Goal: Transaction & Acquisition: Purchase product/service

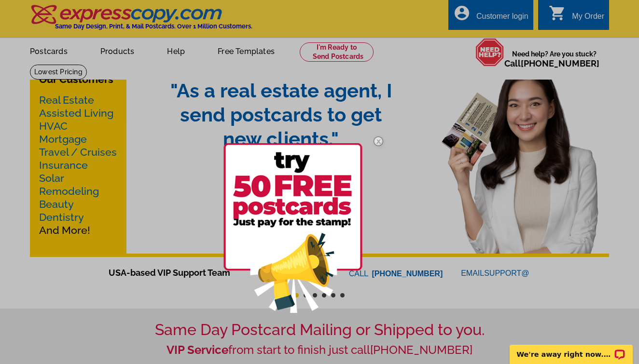
click at [380, 141] on img at bounding box center [378, 141] width 28 height 28
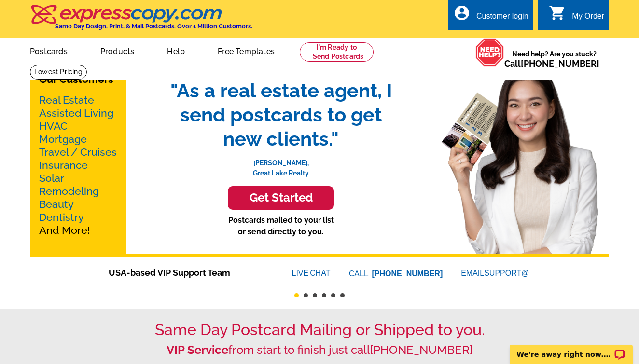
click at [59, 100] on link "Real Estate" at bounding box center [66, 100] width 55 height 12
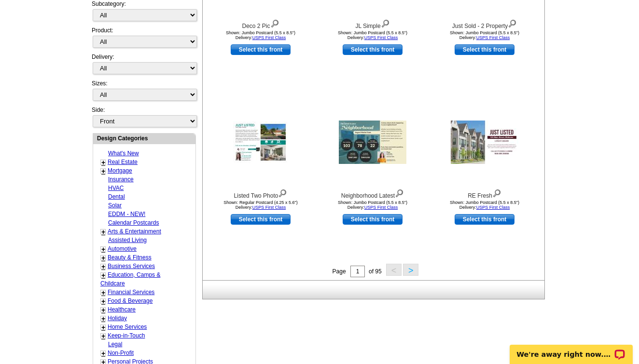
scroll to position [262, 0]
click at [411, 271] on button ">" at bounding box center [410, 270] width 15 height 12
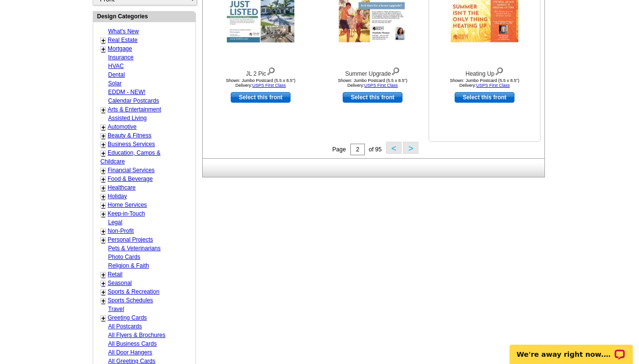
scroll to position [385, 0]
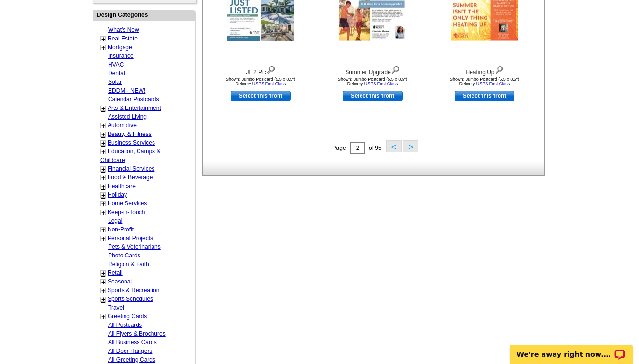
click at [414, 146] on button ">" at bounding box center [410, 146] width 15 height 12
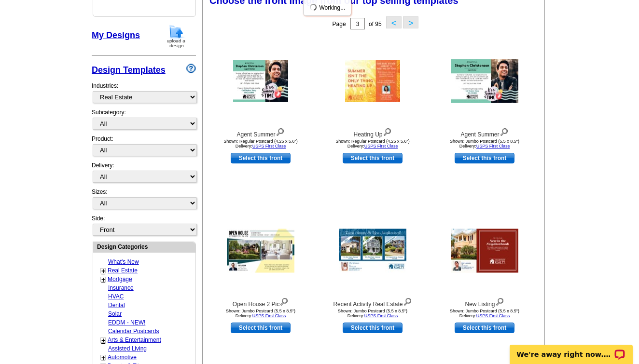
scroll to position [141, 0]
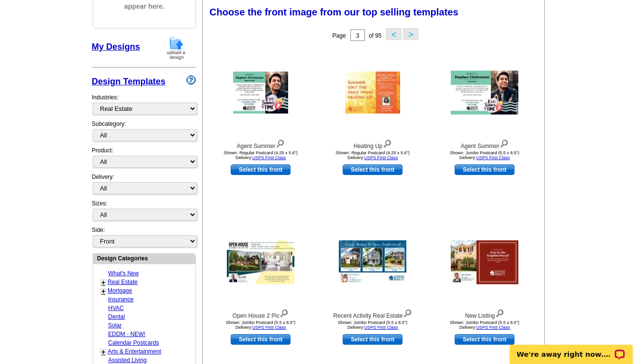
click at [619, 81] on main "Need Help? call 800-260-5887, chat with support, or have our designers make som…" at bounding box center [319, 282] width 639 height 718
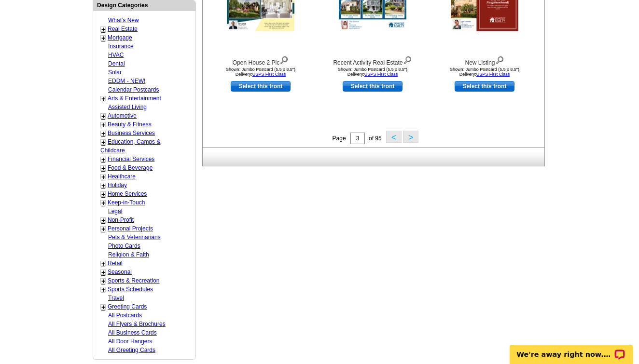
scroll to position [402, 0]
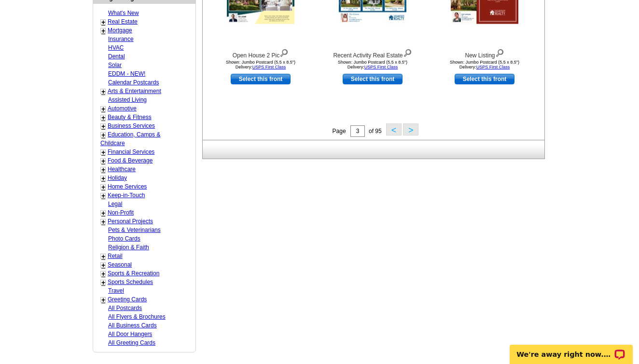
click at [181, 98] on div "What's New + Real Estate - Farming - Just Listed - Just Sold - Open House - Mar…" at bounding box center [144, 178] width 102 height 348
click at [147, 123] on link "Business Services" at bounding box center [131, 126] width 47 height 7
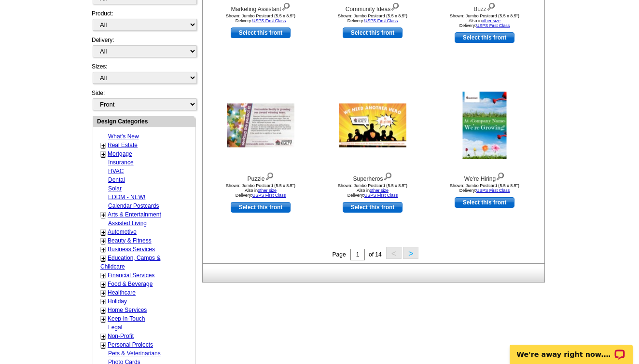
scroll to position [293, 0]
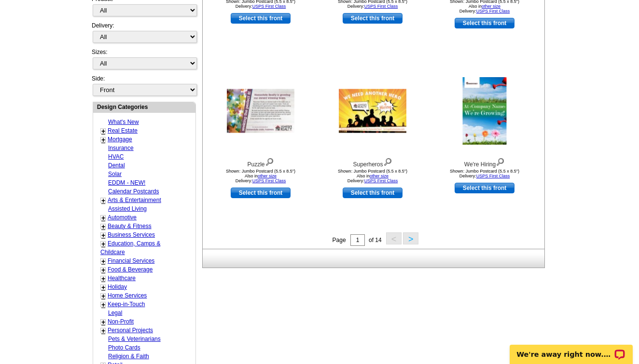
click at [143, 197] on link "Arts & Entertainment" at bounding box center [135, 200] width 54 height 7
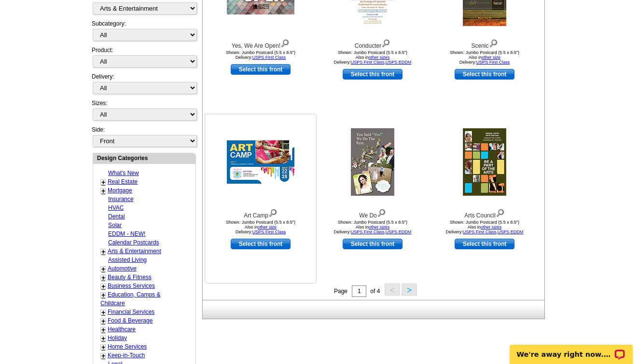
scroll to position [242, 0]
click at [133, 179] on link "Real Estate" at bounding box center [123, 182] width 30 height 7
select select "785"
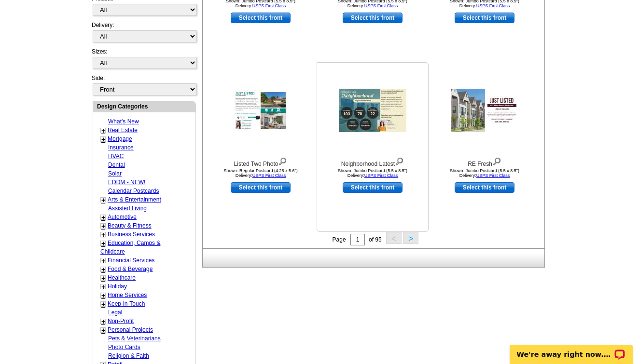
scroll to position [300, 0]
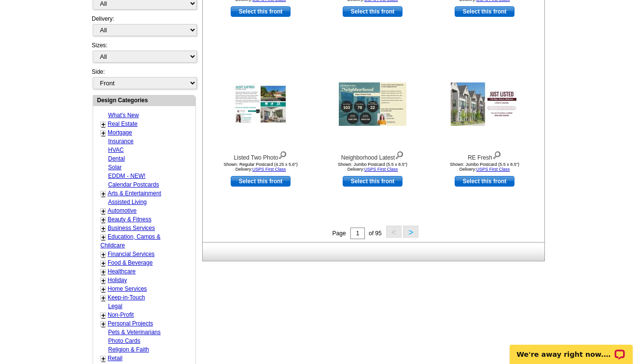
click at [412, 230] on button ">" at bounding box center [410, 232] width 15 height 12
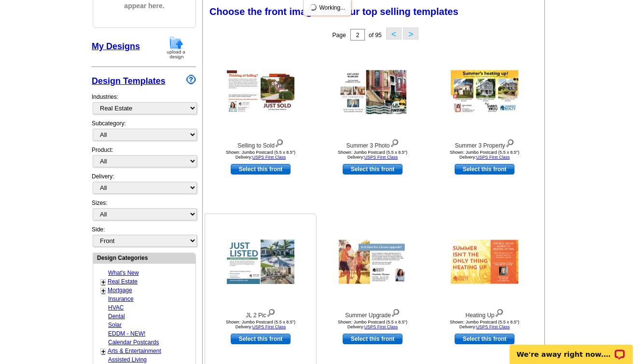
scroll to position [141, 0]
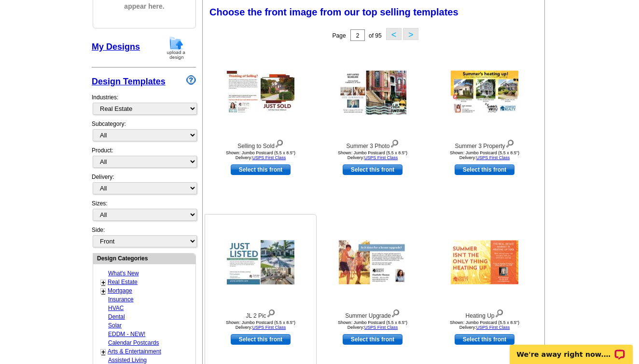
click at [271, 253] on img at bounding box center [261, 262] width 68 height 44
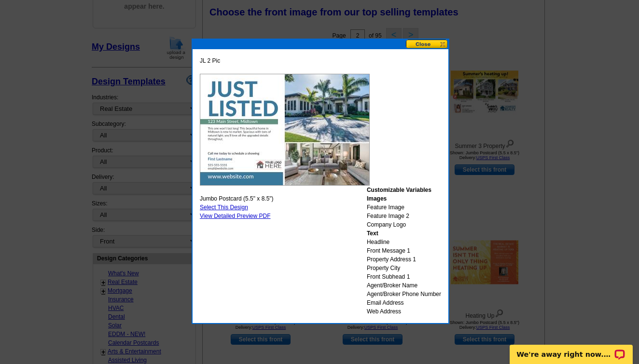
click at [587, 207] on div at bounding box center [319, 112] width 639 height 506
click at [411, 42] on button at bounding box center [427, 44] width 42 height 9
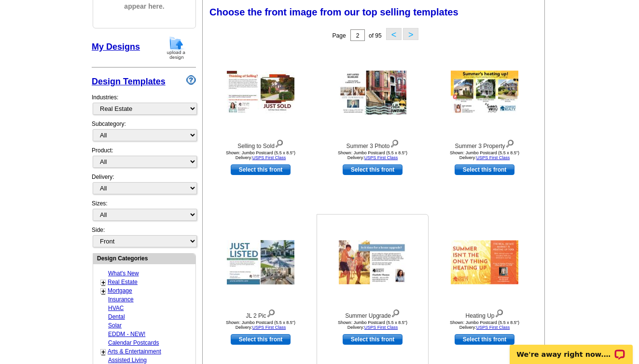
click at [395, 254] on img at bounding box center [373, 263] width 68 height 44
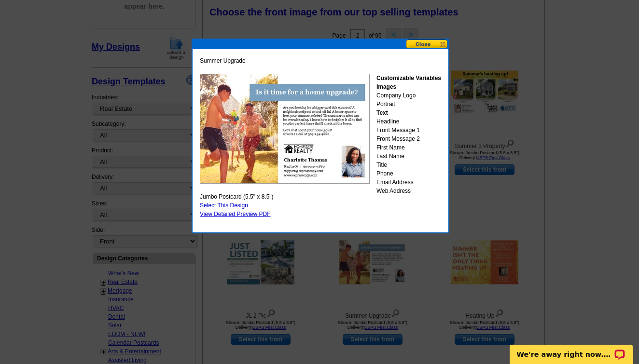
click at [423, 45] on button at bounding box center [427, 44] width 42 height 9
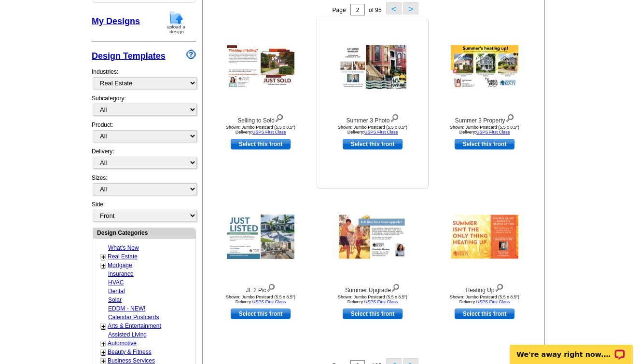
scroll to position [159, 0]
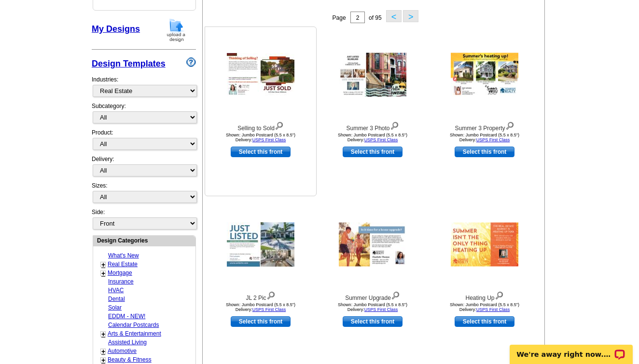
click at [240, 78] on img at bounding box center [261, 74] width 68 height 43
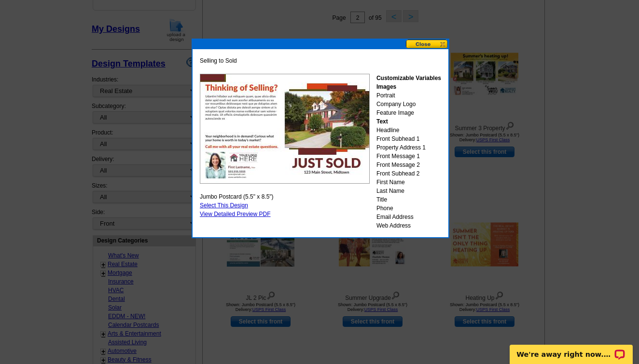
click at [237, 202] on link "Select This Design" at bounding box center [224, 205] width 48 height 7
select select "2"
select select "back"
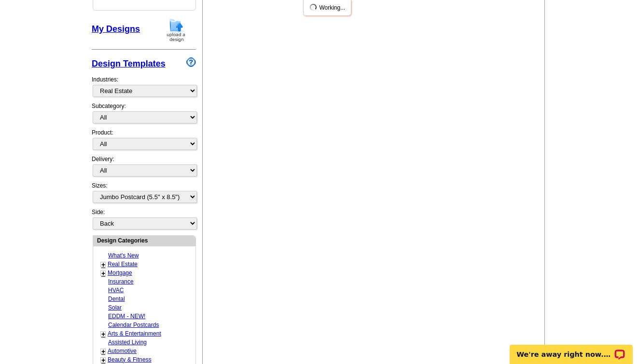
scroll to position [0, 0]
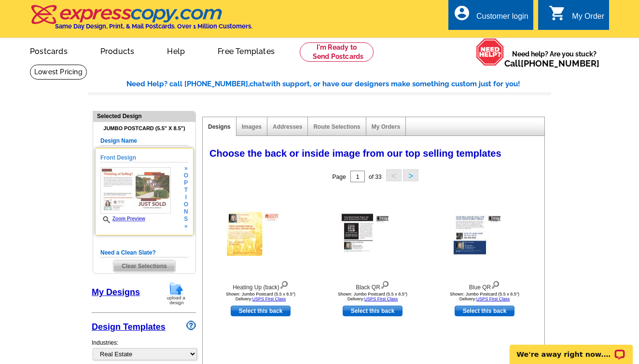
click at [146, 201] on img at bounding box center [135, 190] width 70 height 46
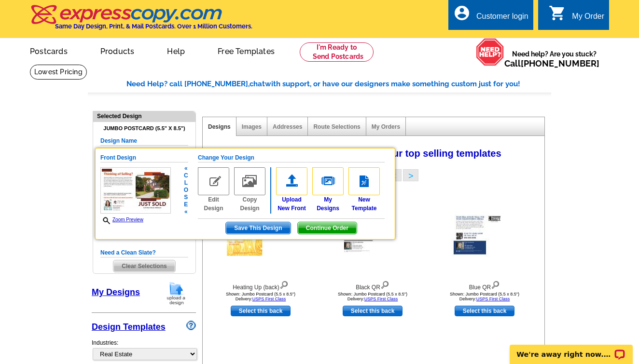
click at [157, 187] on img at bounding box center [135, 190] width 70 height 46
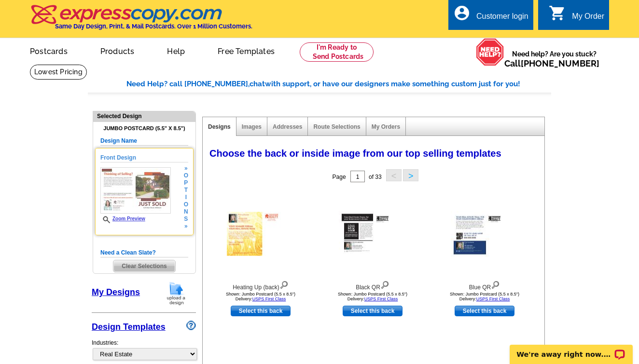
click at [157, 188] on img at bounding box center [135, 190] width 70 height 46
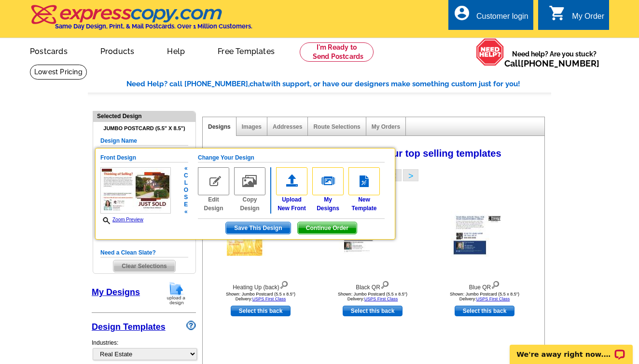
click at [128, 159] on h5 "Front Design" at bounding box center [144, 157] width 88 height 9
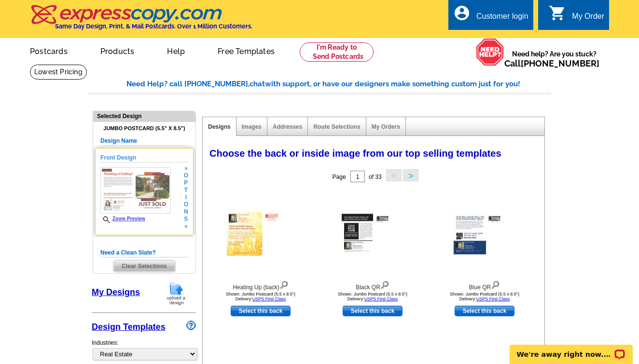
click at [120, 158] on h5 "Front Design" at bounding box center [144, 157] width 88 height 9
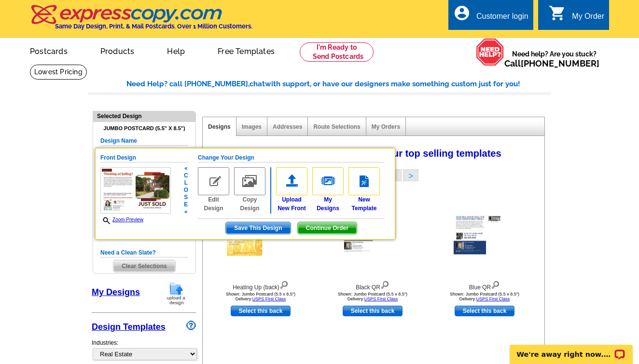
scroll to position [1, 0]
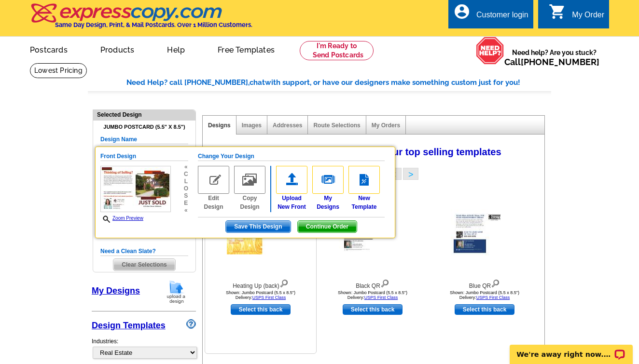
click at [214, 200] on link "Edit Design" at bounding box center [213, 188] width 31 height 45
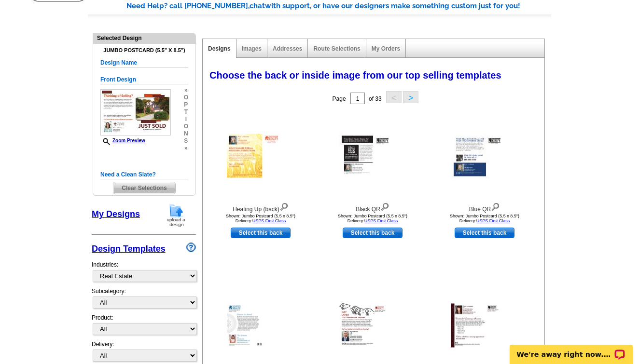
scroll to position [79, 0]
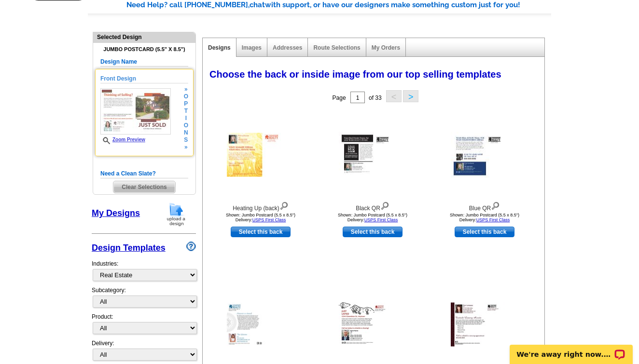
click at [137, 105] on img at bounding box center [135, 111] width 70 height 46
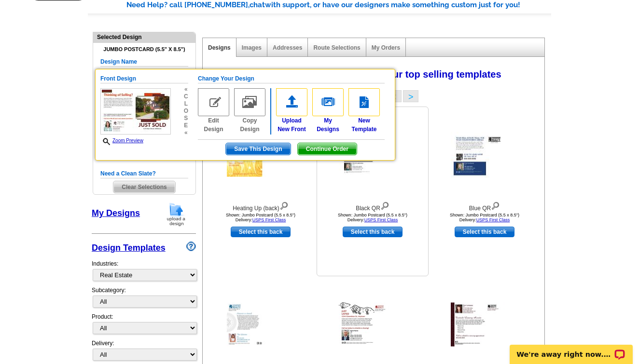
click at [327, 147] on span "Continue Order" at bounding box center [327, 149] width 59 height 12
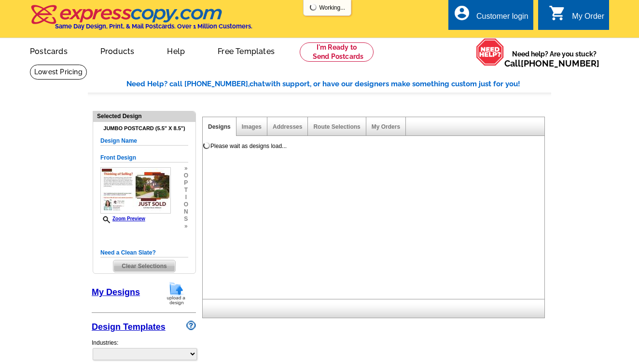
select select "1"
select select "2"
select select "back"
select select "785"
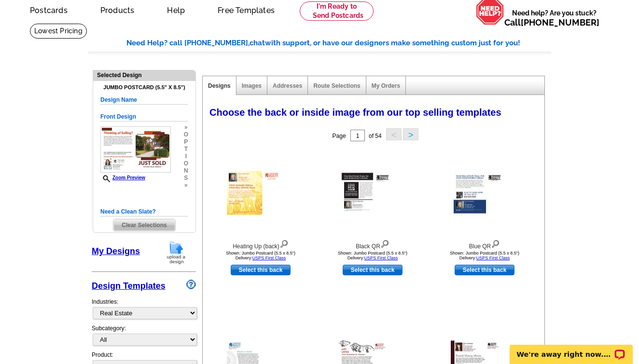
scroll to position [43, 0]
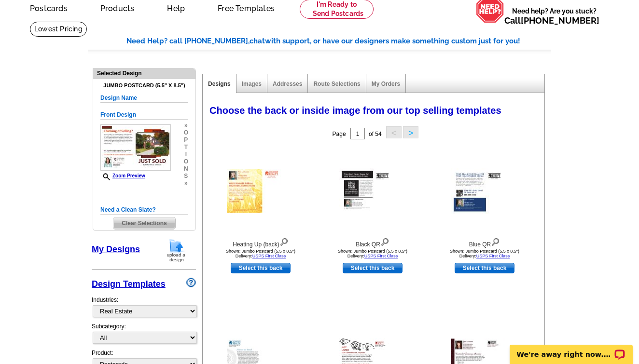
click at [103, 250] on link "My Designs" at bounding box center [116, 250] width 48 height 10
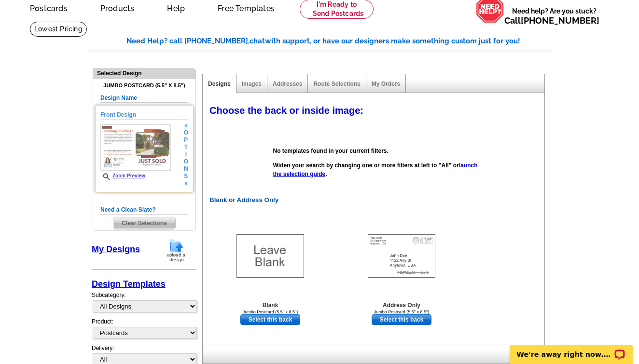
click at [144, 127] on img at bounding box center [135, 148] width 70 height 46
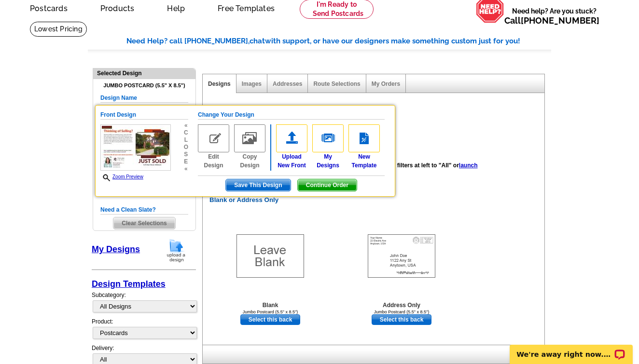
click at [250, 93] on div "Choose the back or inside image: Select one of the template options below for t…" at bounding box center [373, 219] width 343 height 252
click at [249, 85] on link "Images" at bounding box center [252, 84] width 20 height 7
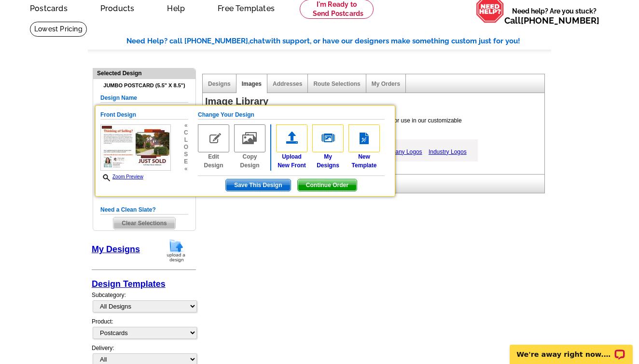
click at [397, 180] on div at bounding box center [373, 183] width 343 height 19
click at [258, 182] on span "Save This Design" at bounding box center [258, 186] width 64 height 12
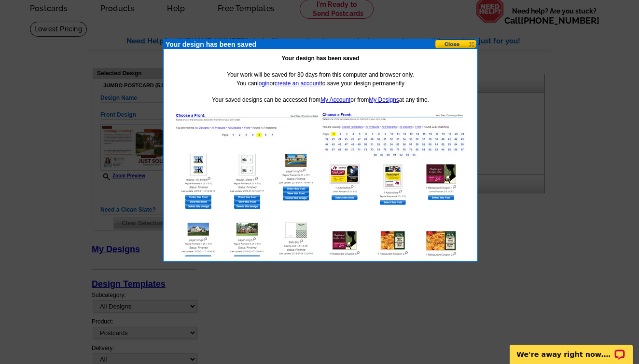
click at [445, 47] on button at bounding box center [456, 44] width 42 height 9
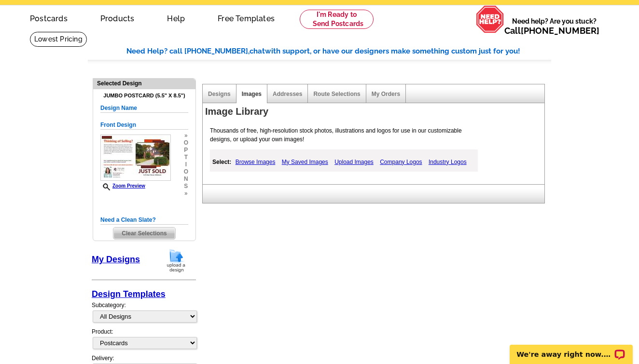
scroll to position [22, 0]
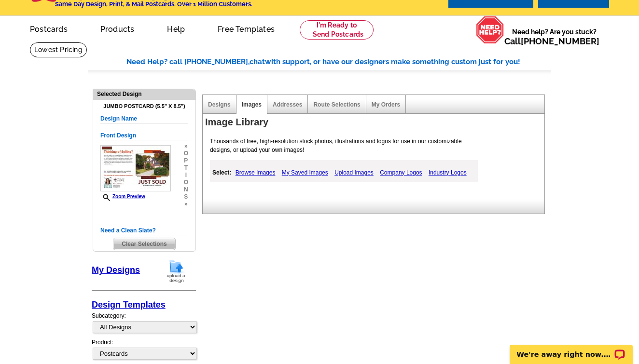
click at [368, 172] on link "Upload Images" at bounding box center [354, 173] width 44 height 12
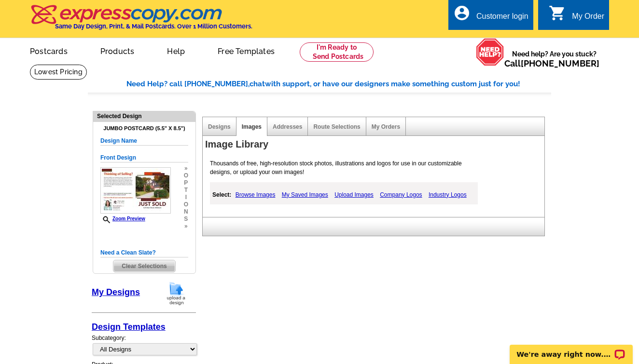
scroll to position [0, 0]
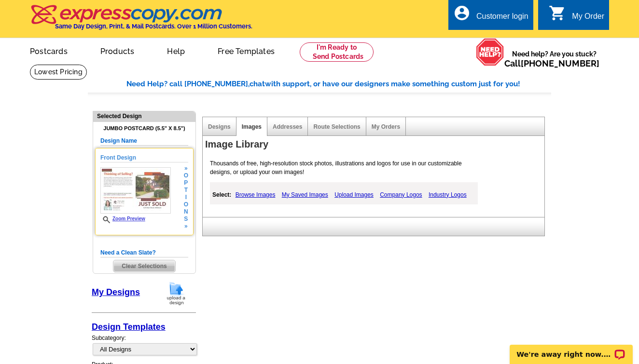
click at [144, 172] on img at bounding box center [135, 190] width 70 height 46
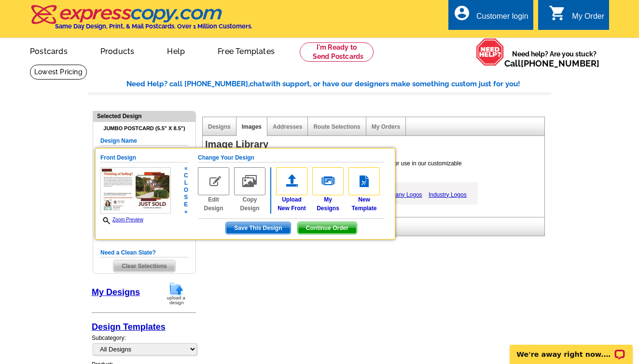
click at [204, 157] on h5 "Change Your Design" at bounding box center [291, 157] width 187 height 9
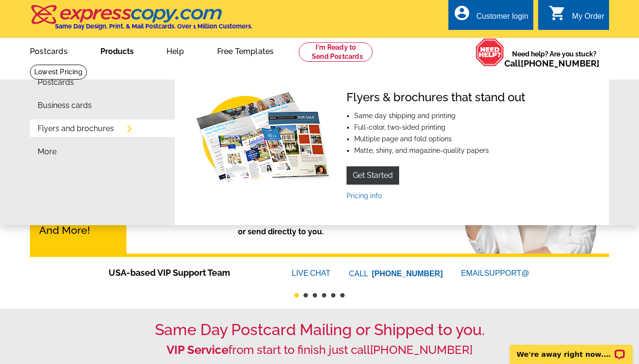
click at [104, 133] on link "Flyers and brochures" at bounding box center [76, 129] width 76 height 8
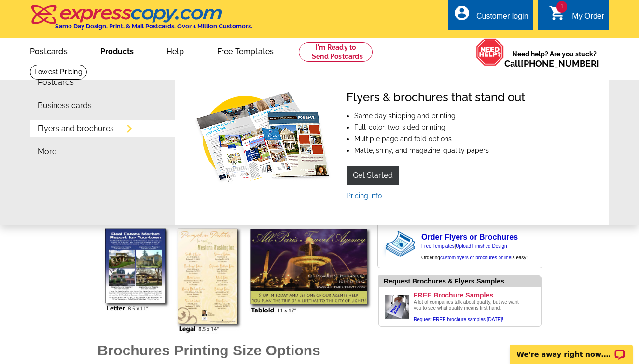
click at [101, 128] on link "Flyers and brochures" at bounding box center [76, 129] width 76 height 8
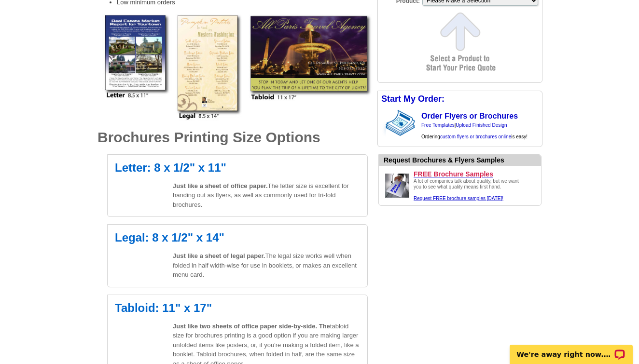
scroll to position [212, 0]
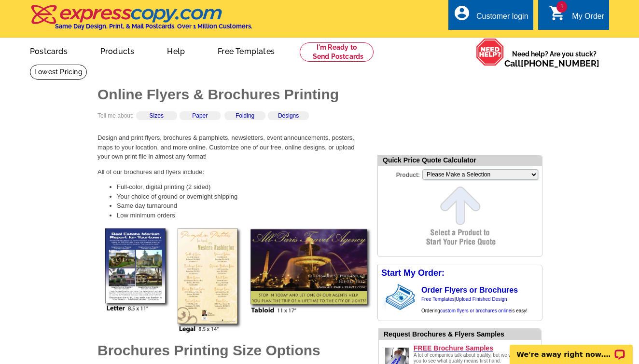
scroll to position [0, 0]
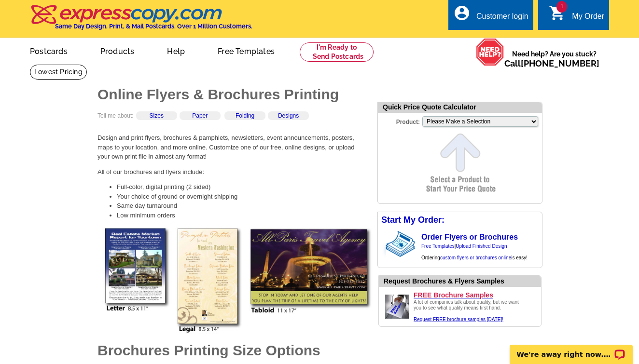
click at [160, 116] on link "Sizes" at bounding box center [157, 115] width 14 height 7
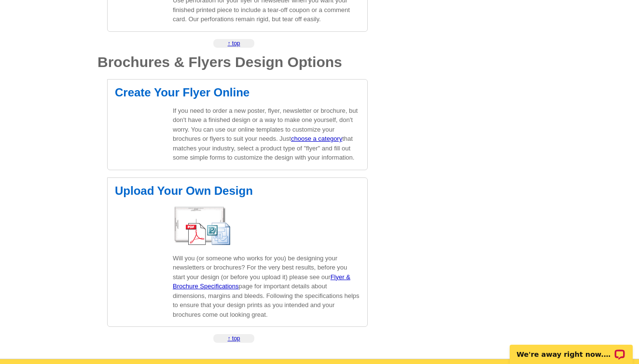
scroll to position [1369, 0]
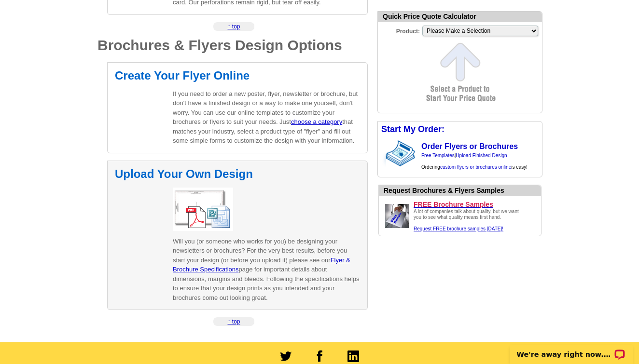
click at [204, 188] on img at bounding box center [203, 209] width 60 height 43
click at [201, 194] on img at bounding box center [203, 209] width 60 height 43
click at [200, 194] on img at bounding box center [203, 209] width 60 height 43
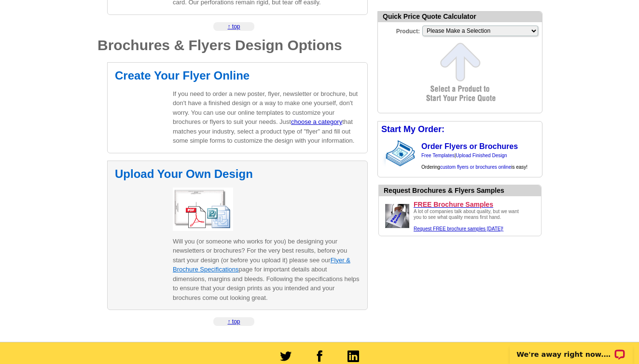
click at [342, 257] on link "Flyer & Brochure Specifications" at bounding box center [262, 265] width 178 height 17
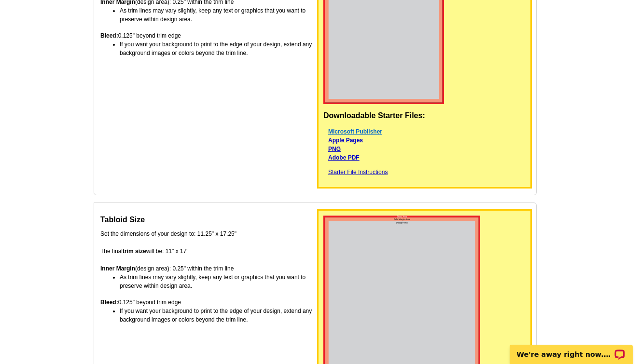
scroll to position [348, 0]
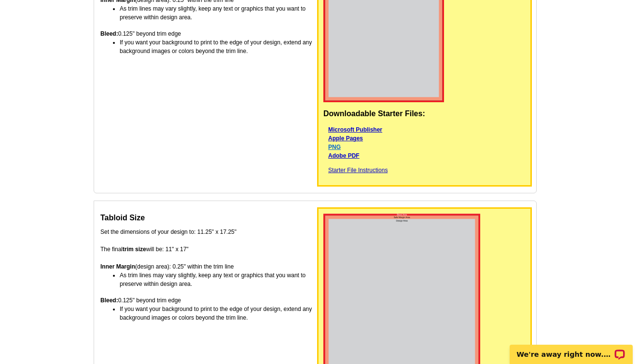
click at [337, 146] on link "PNG" at bounding box center [334, 147] width 13 height 7
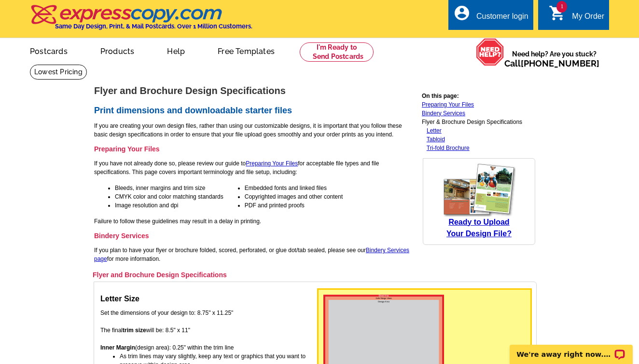
scroll to position [0, 0]
click at [216, 73] on link "Upload Your Own Design" at bounding box center [201, 75] width 59 height 6
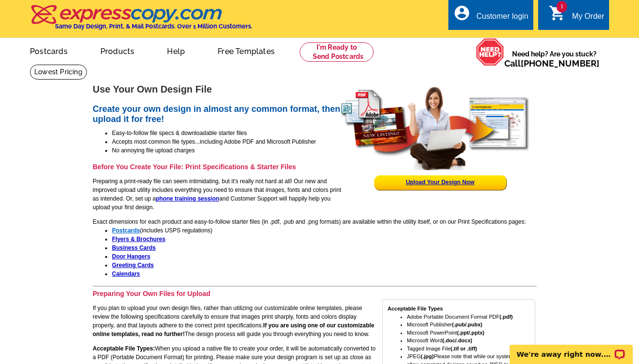
click at [125, 228] on strong "Postcards" at bounding box center [126, 230] width 28 height 7
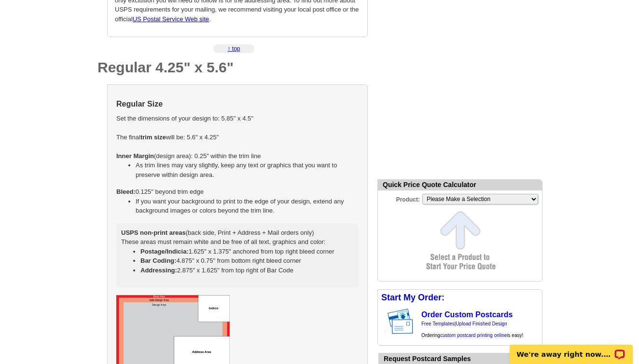
scroll to position [483, 0]
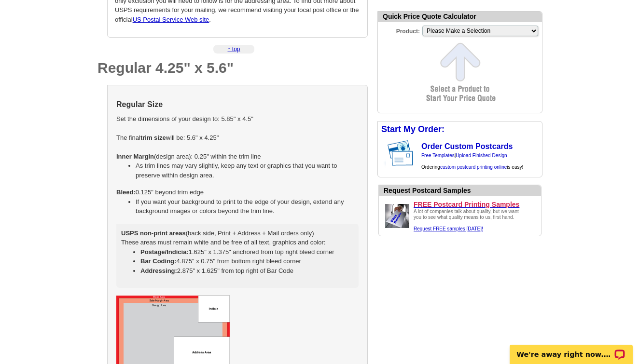
click at [282, 132] on td "Regular Size Set the dimensions of your design to: 5.85" x 4.5" The final trim …" at bounding box center [237, 191] width 243 height 195
select select "1"
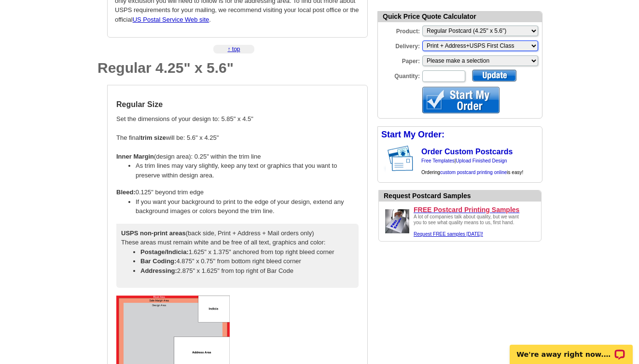
select select "3"
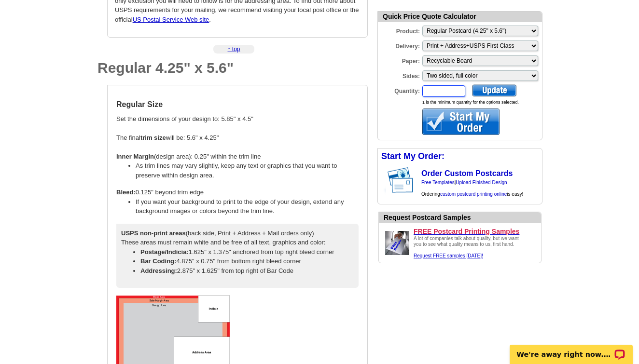
click at [445, 88] on input "Quantity:" at bounding box center [443, 91] width 43 height 12
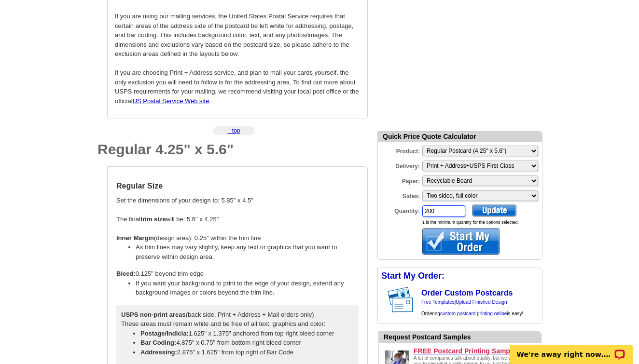
scroll to position [401, 0]
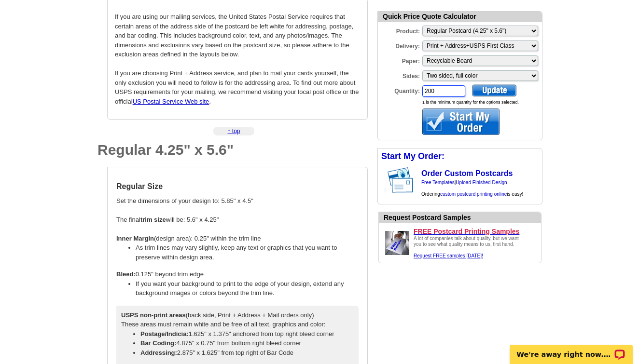
type input "200"
click at [501, 87] on div at bounding box center [494, 90] width 44 height 12
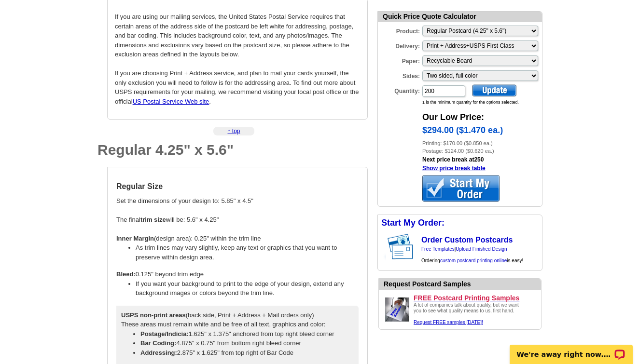
scroll to position [0, 0]
click at [478, 182] on div at bounding box center [460, 188] width 77 height 27
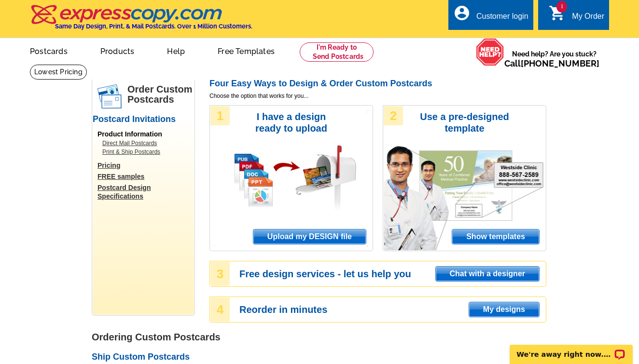
click at [318, 235] on span "Upload my DESIGN file" at bounding box center [309, 237] width 112 height 14
click at [286, 236] on span "Upload my DESIGN file" at bounding box center [309, 237] width 112 height 14
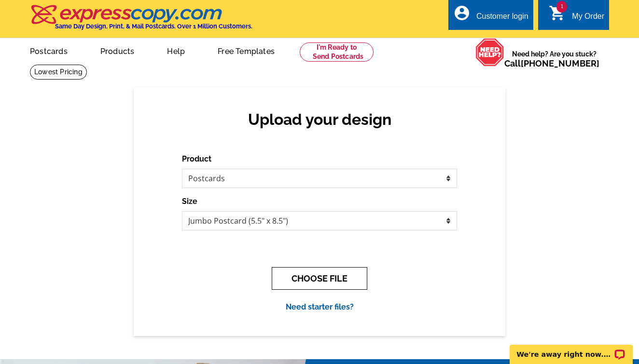
click at [314, 271] on button "CHOOSE FILE" at bounding box center [320, 278] width 96 height 23
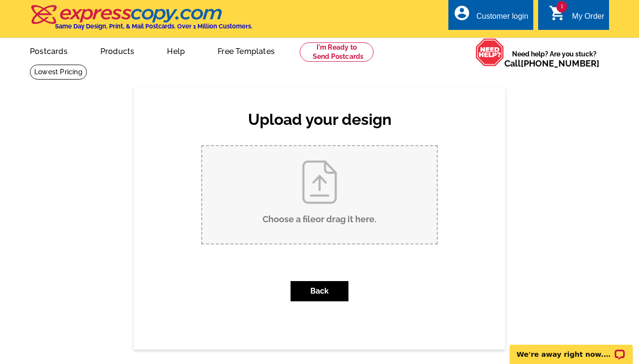
scroll to position [2, 0]
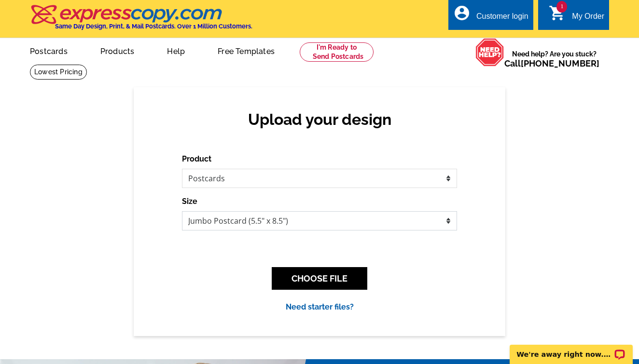
select select "1"
click at [329, 279] on button "CHOOSE FILE" at bounding box center [320, 278] width 96 height 23
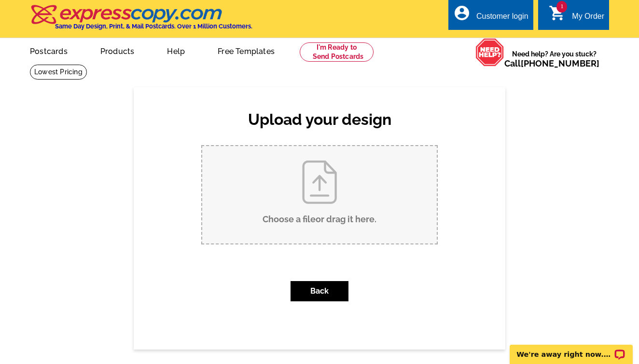
click at [297, 195] on input "Choose a file or drag it here ." at bounding box center [319, 194] width 235 height 97
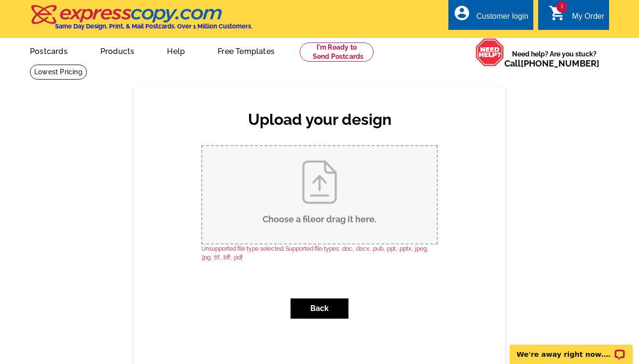
click at [325, 195] on input "Choose a file or drag it here ." at bounding box center [319, 194] width 235 height 97
type input "C:\fakepath\HTWOWN-Storage.jpg"
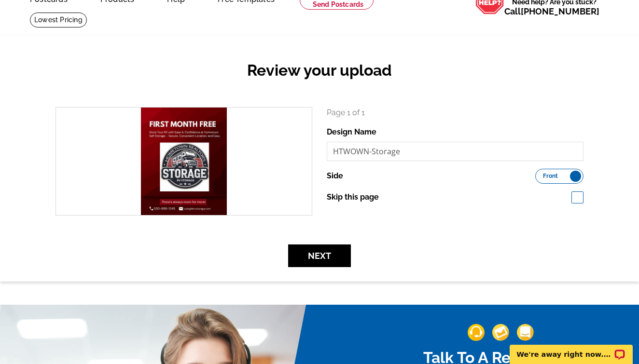
scroll to position [55, 0]
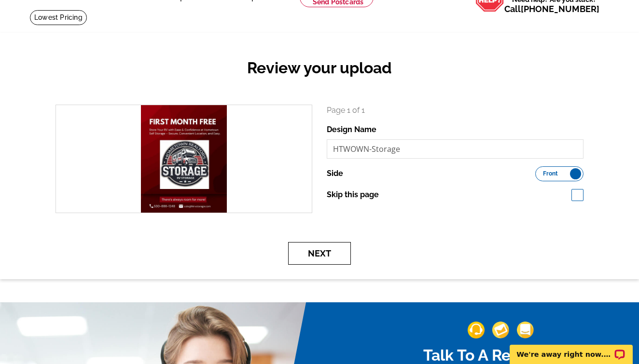
click at [320, 255] on button "Next" at bounding box center [319, 253] width 63 height 23
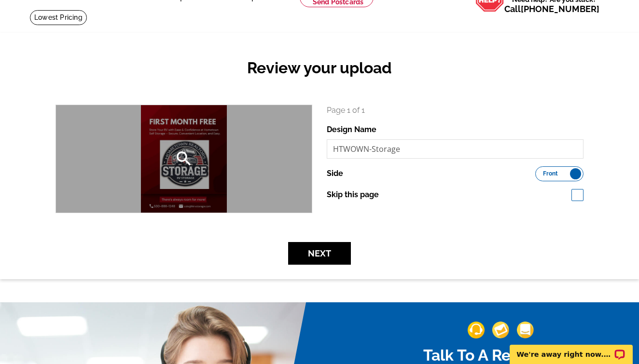
click at [170, 163] on div "search" at bounding box center [184, 159] width 256 height 108
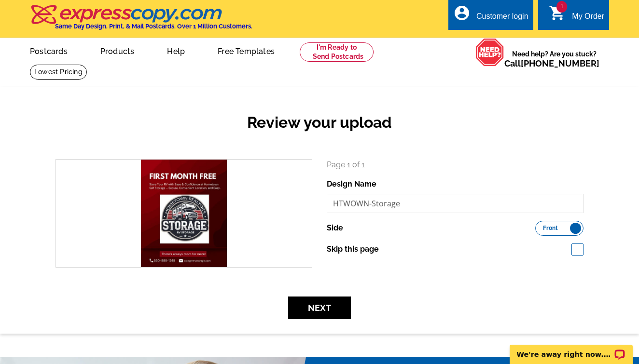
scroll to position [55, 0]
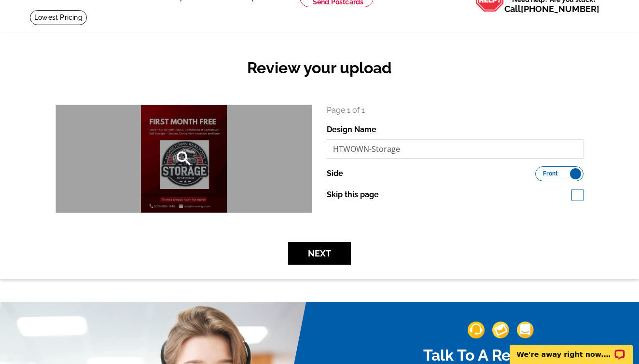
click at [185, 157] on icon "search" at bounding box center [183, 158] width 19 height 19
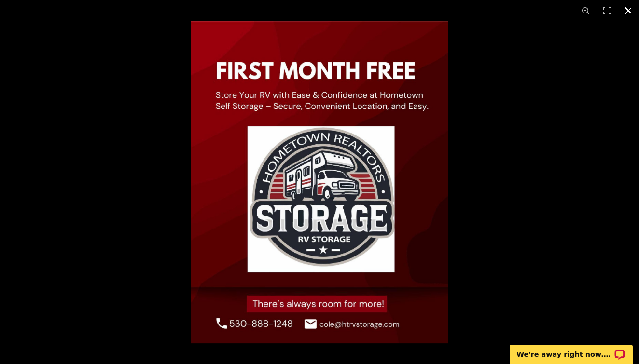
click at [96, 57] on div at bounding box center [319, 182] width 639 height 364
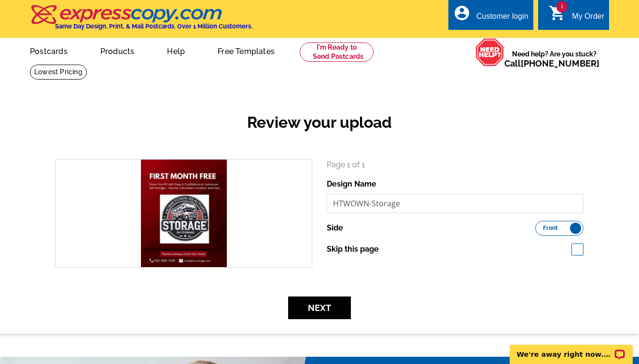
scroll to position [55, 0]
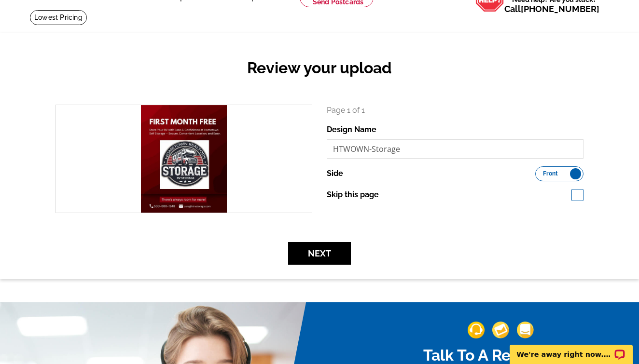
click at [371, 70] on h2 "Review your upload" at bounding box center [319, 68] width 543 height 18
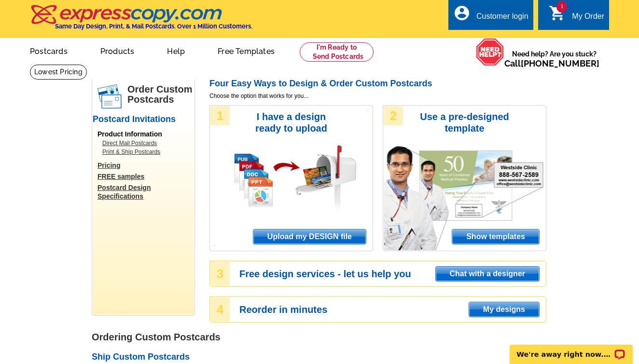
click at [267, 235] on span "Upload my DESIGN file" at bounding box center [309, 237] width 112 height 14
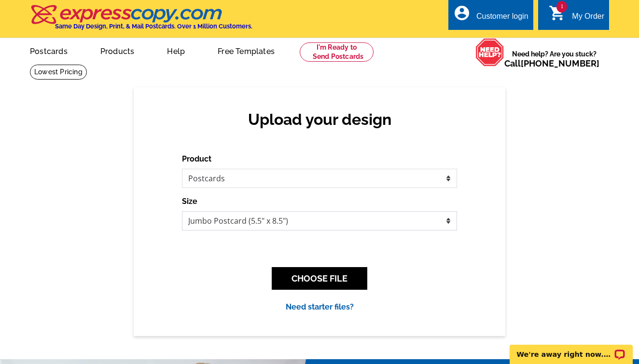
select select "1"
click at [300, 274] on button "CHOOSE FILE" at bounding box center [320, 278] width 96 height 23
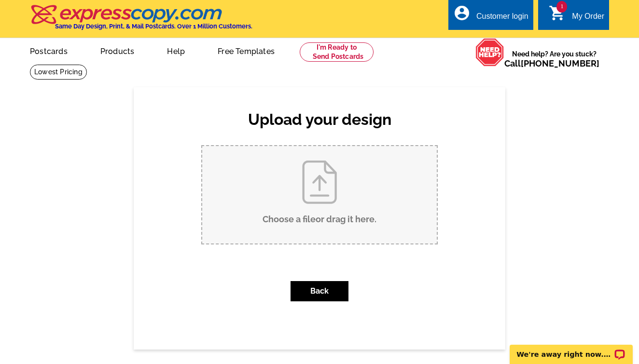
click at [316, 212] on input "Choose a file or drag it here ." at bounding box center [319, 194] width 235 height 97
type input "C:\fakepath\HTWOWN-Storage.jpg"
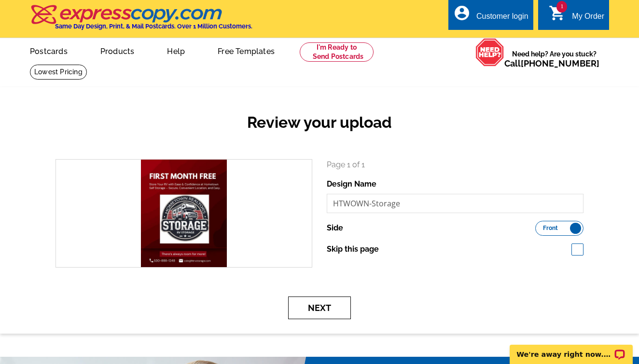
click at [331, 308] on button "Next" at bounding box center [319, 308] width 63 height 23
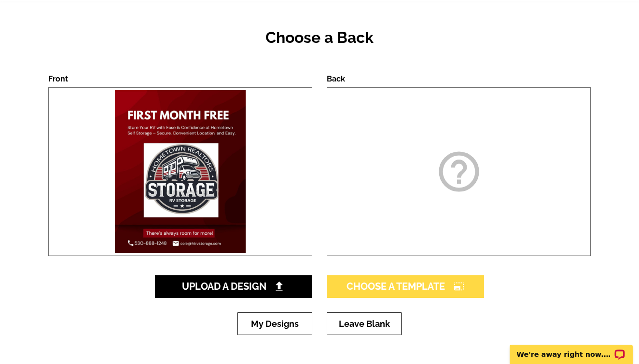
scroll to position [86, 0]
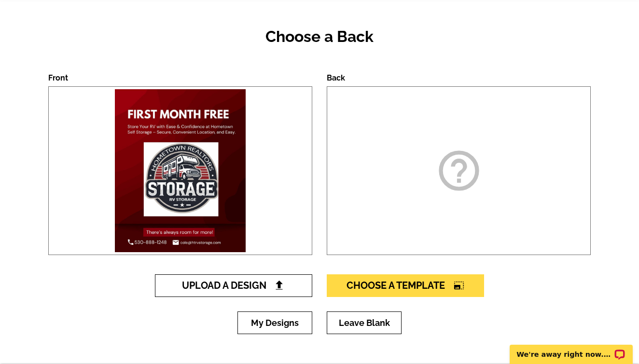
click at [237, 290] on span "Upload A Design" at bounding box center [234, 286] width 104 height 12
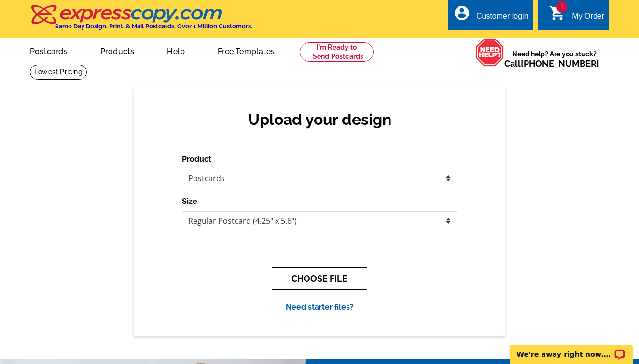
click at [295, 277] on button "CHOOSE FILE" at bounding box center [320, 278] width 96 height 23
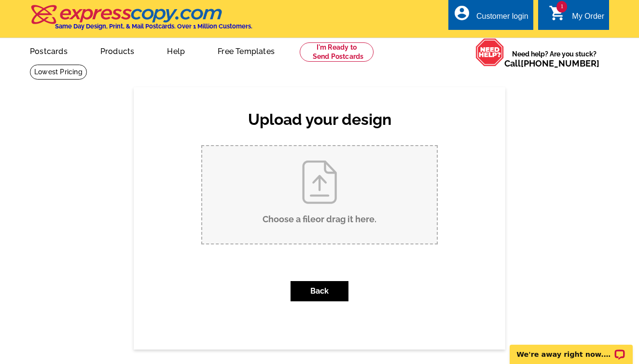
click at [305, 179] on input "Choose a file or drag it here ." at bounding box center [319, 194] width 235 height 97
type input "C:\fakepath\HTWOWN-Storage.jpg"
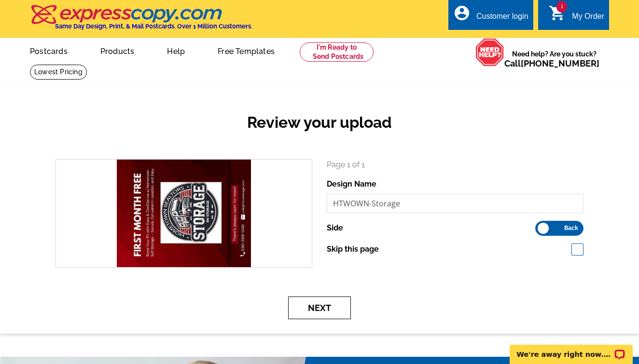
click at [306, 310] on button "Next" at bounding box center [319, 308] width 63 height 23
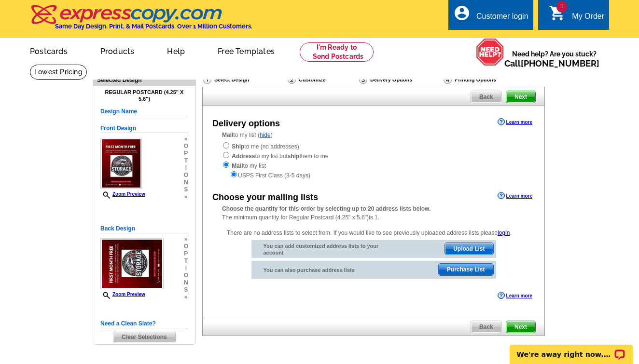
click at [141, 335] on span "Clear Selections" at bounding box center [143, 338] width 61 height 12
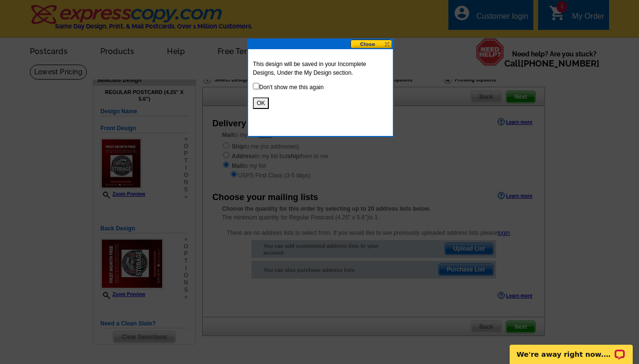
click at [261, 106] on button "OK" at bounding box center [261, 103] width 16 height 12
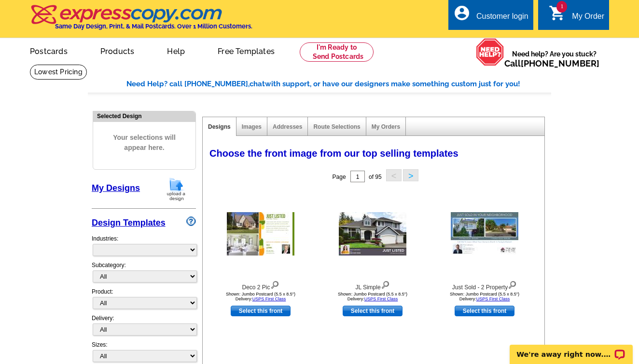
select select "785"
click at [53, 54] on link "Postcards" at bounding box center [48, 50] width 68 height 23
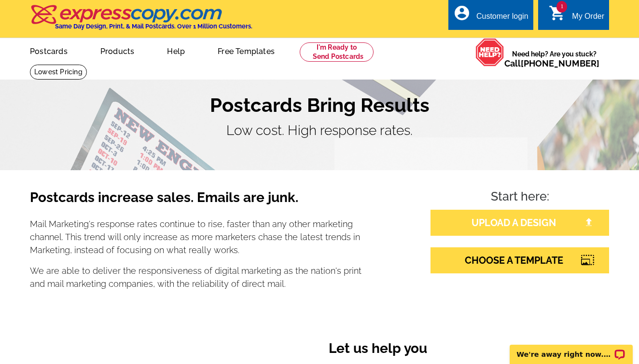
click at [496, 223] on link "UPLOAD A DESIGN" at bounding box center [520, 223] width 179 height 26
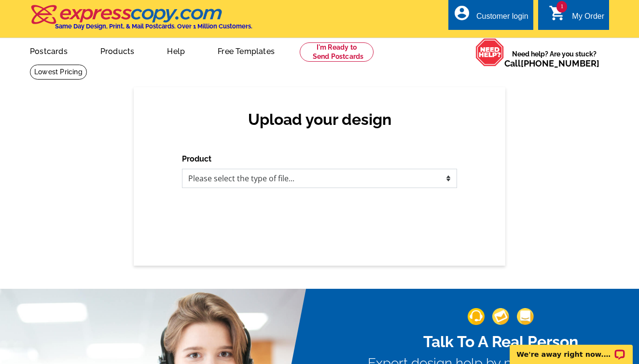
select select "1"
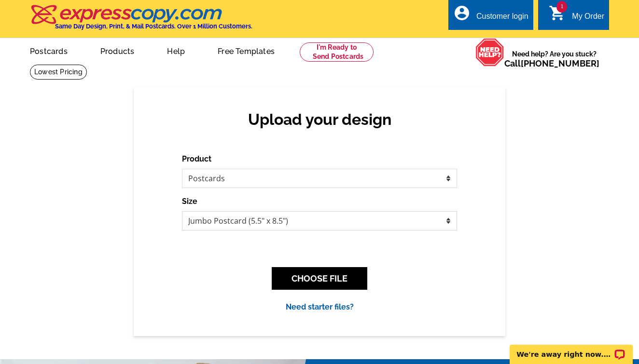
select select "1"
click at [348, 274] on button "CHOOSE FILE" at bounding box center [320, 278] width 96 height 23
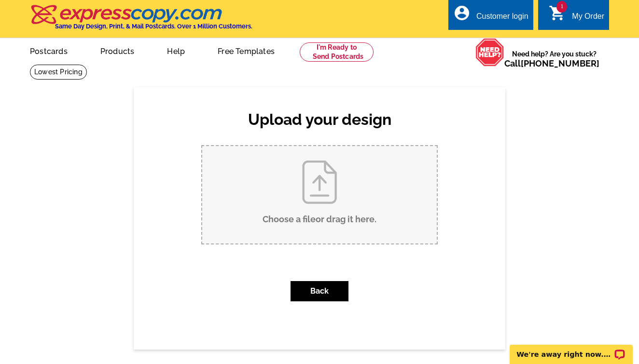
click at [332, 181] on input "Choose a file or drag it here ." at bounding box center [319, 194] width 235 height 97
type input "C:\fakepath\HTWOWN-Storage.jpg"
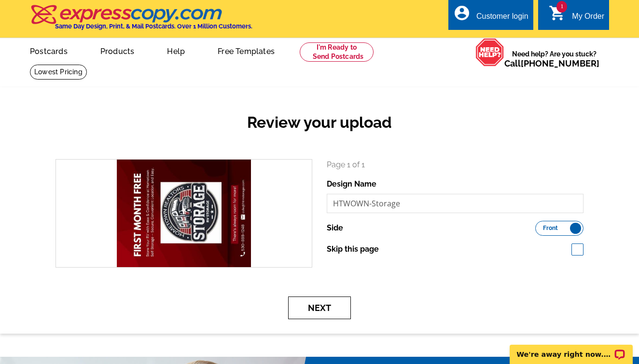
click at [304, 308] on button "Next" at bounding box center [319, 308] width 63 height 23
